Goal: Manage account settings

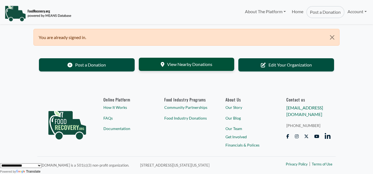
drag, startPoint x: 187, startPoint y: 57, endPoint x: 190, endPoint y: 67, distance: 10.3
click at [188, 61] on section "Post a Donation View Nearby Donations Edit Your Organization" at bounding box center [186, 66] width 306 height 32
click at [190, 67] on link "View Nearby Donations" at bounding box center [187, 64] width 96 height 13
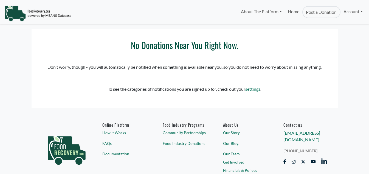
select select "Language Translate Widget"
click at [254, 89] on link "settings" at bounding box center [252, 88] width 15 height 5
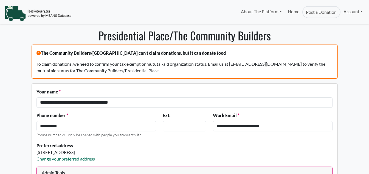
select select "Language Translate Widget"
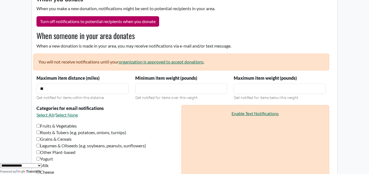
scroll to position [265, 0]
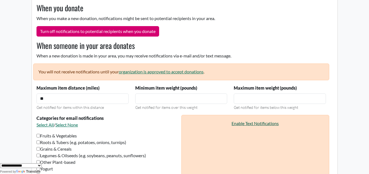
click at [258, 122] on link "Enable Text Notifications" at bounding box center [255, 122] width 47 height 5
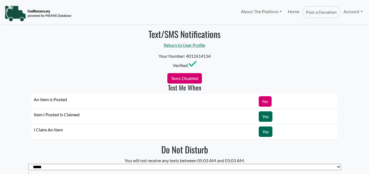
select select "Language Translate Widget"
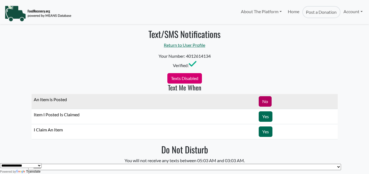
click at [262, 100] on link "No" at bounding box center [265, 101] width 13 height 10
